Goal: Task Accomplishment & Management: Manage account settings

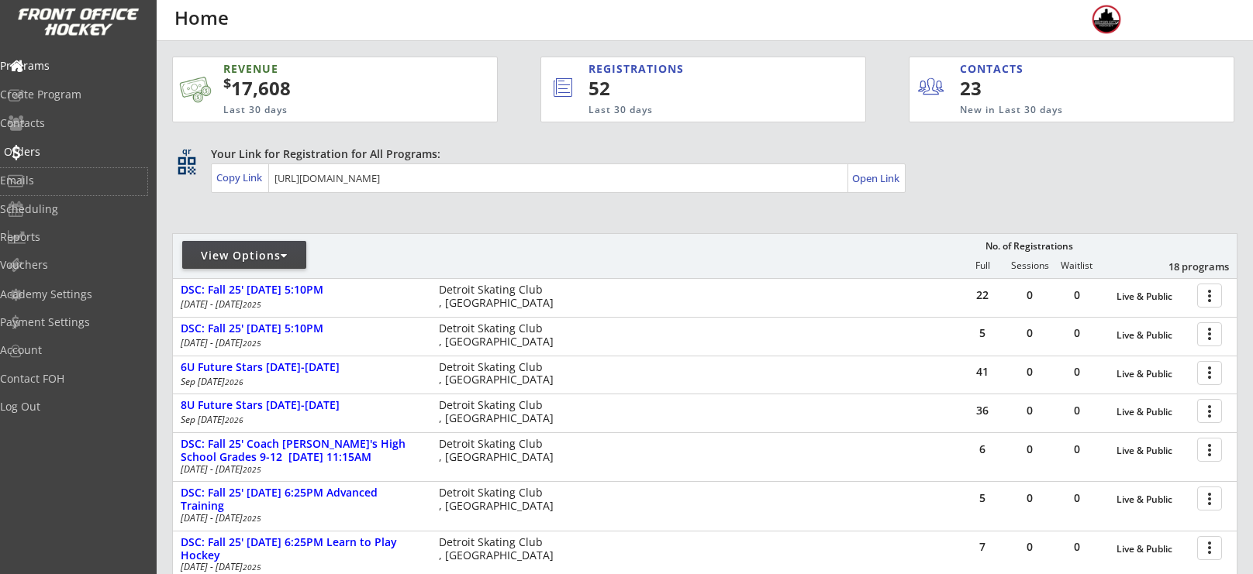
drag, startPoint x: 67, startPoint y: 173, endPoint x: 67, endPoint y: 162, distance: 10.9
click at [67, 162] on div "Programs Create Program Contacts Orders Emails Scheduling Reports Vouchers" at bounding box center [78, 165] width 157 height 233
click at [67, 162] on div "Orders" at bounding box center [73, 153] width 147 height 27
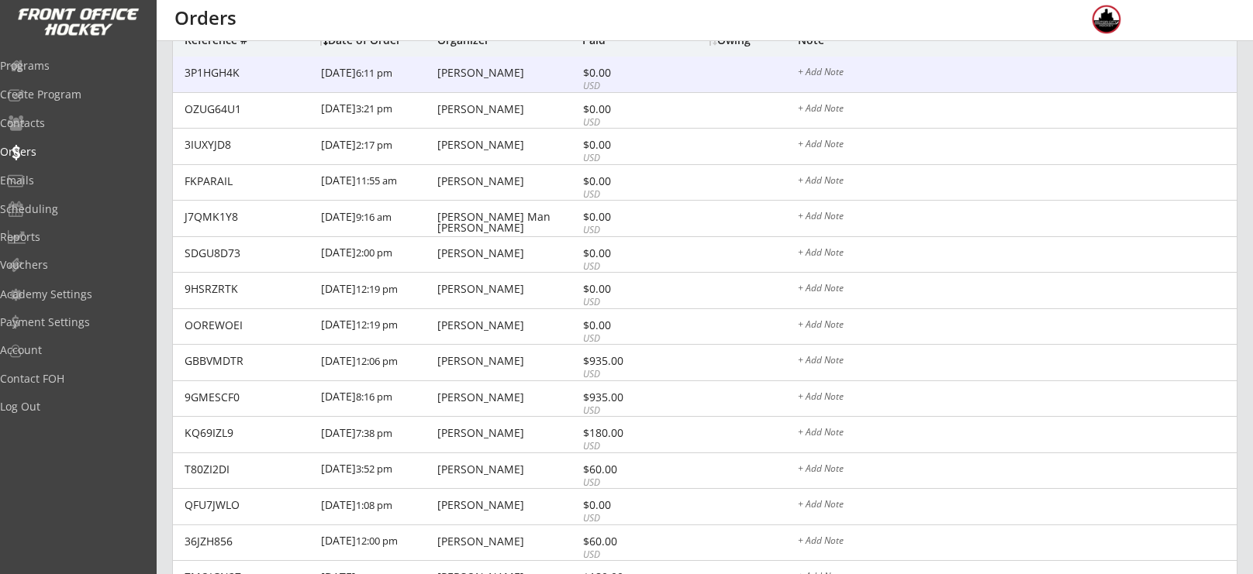
scroll to position [159, 0]
click at [481, 74] on div "[PERSON_NAME]" at bounding box center [507, 72] width 141 height 11
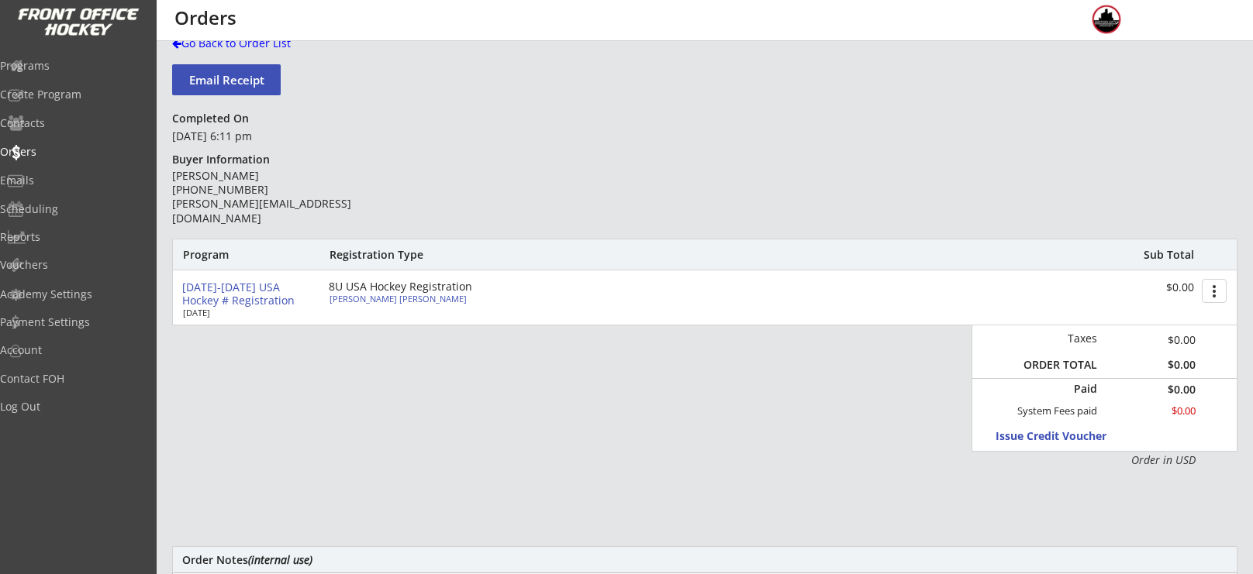
scroll to position [43, 0]
click at [65, 148] on div "Orders" at bounding box center [74, 152] width 140 height 11
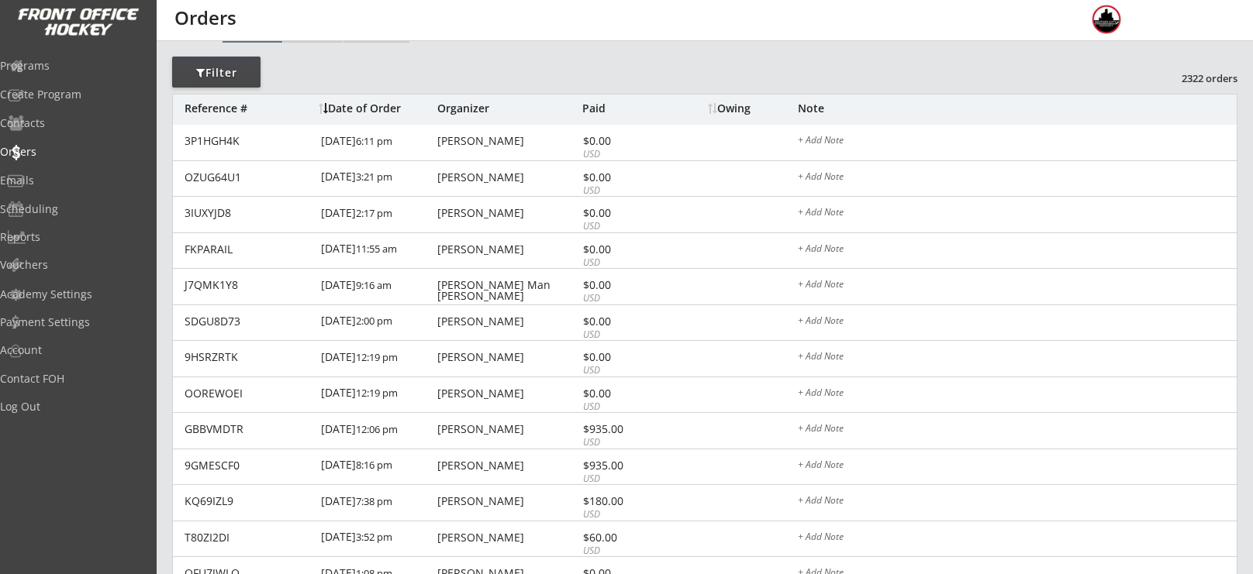
scroll to position [90, 0]
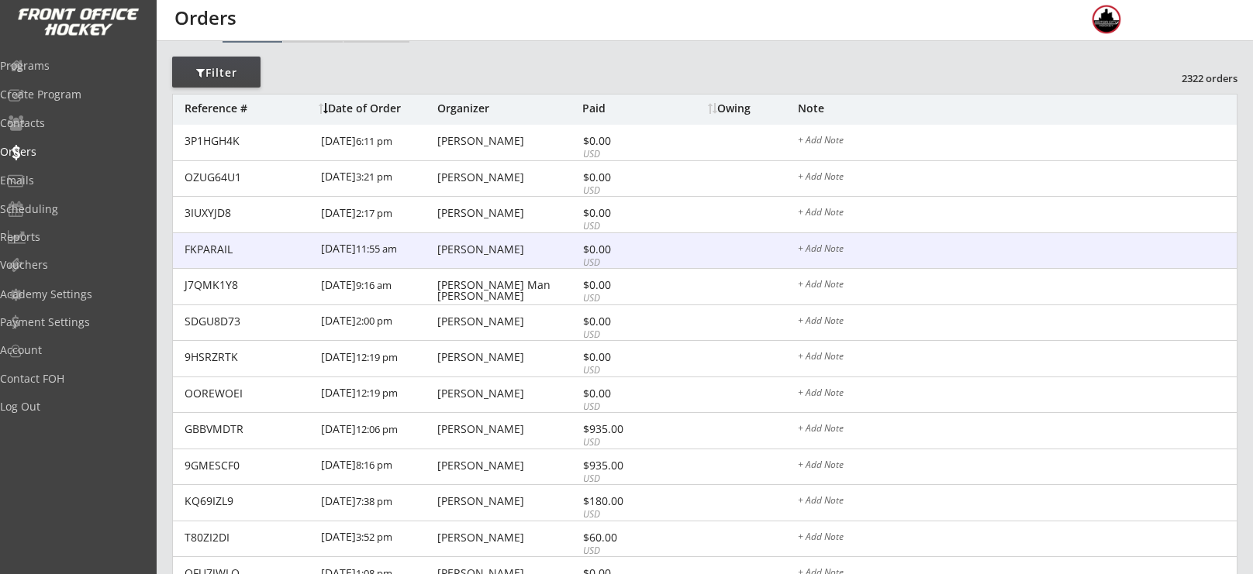
click at [474, 255] on div "[PERSON_NAME]" at bounding box center [507, 250] width 141 height 12
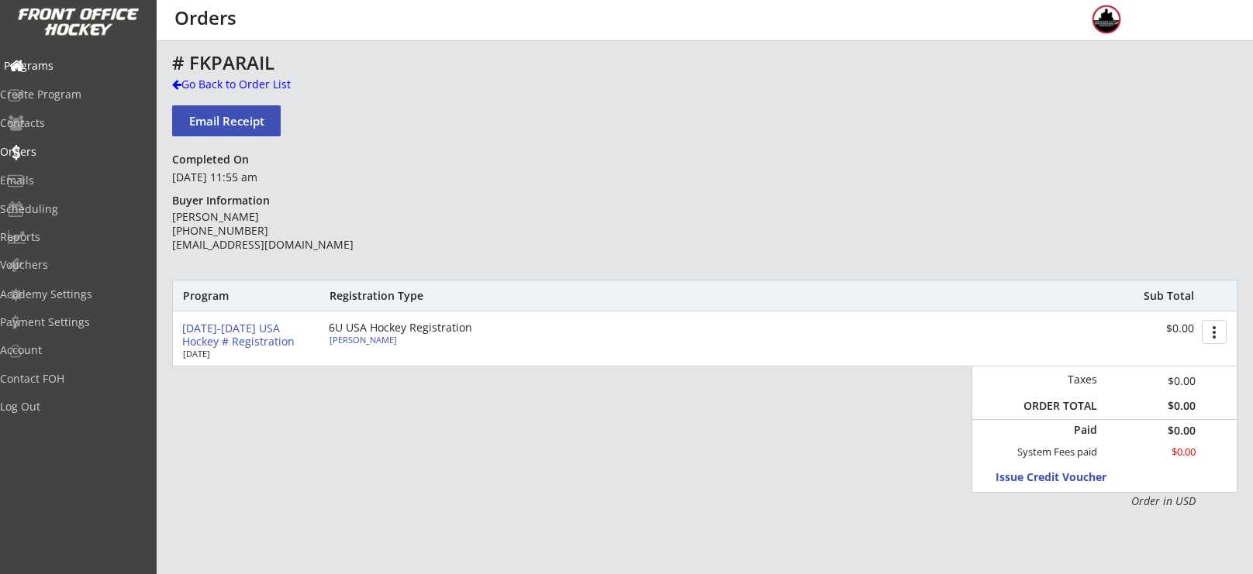
click at [74, 73] on div "Programs" at bounding box center [73, 66] width 147 height 27
